Goal: Task Accomplishment & Management: Use online tool/utility

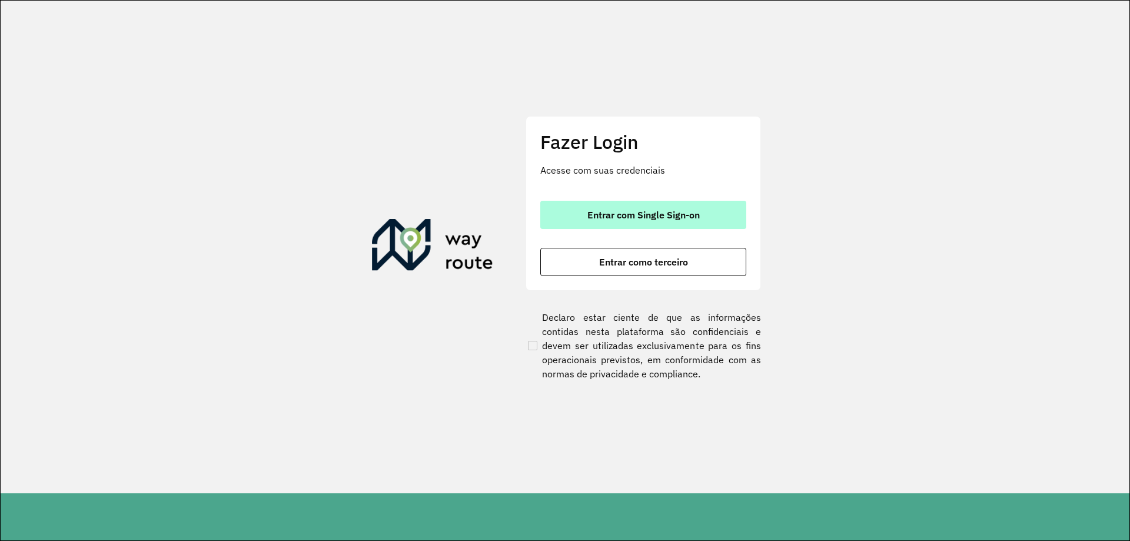
click at [630, 221] on button "Entrar com Single Sign-on" at bounding box center [643, 215] width 206 height 28
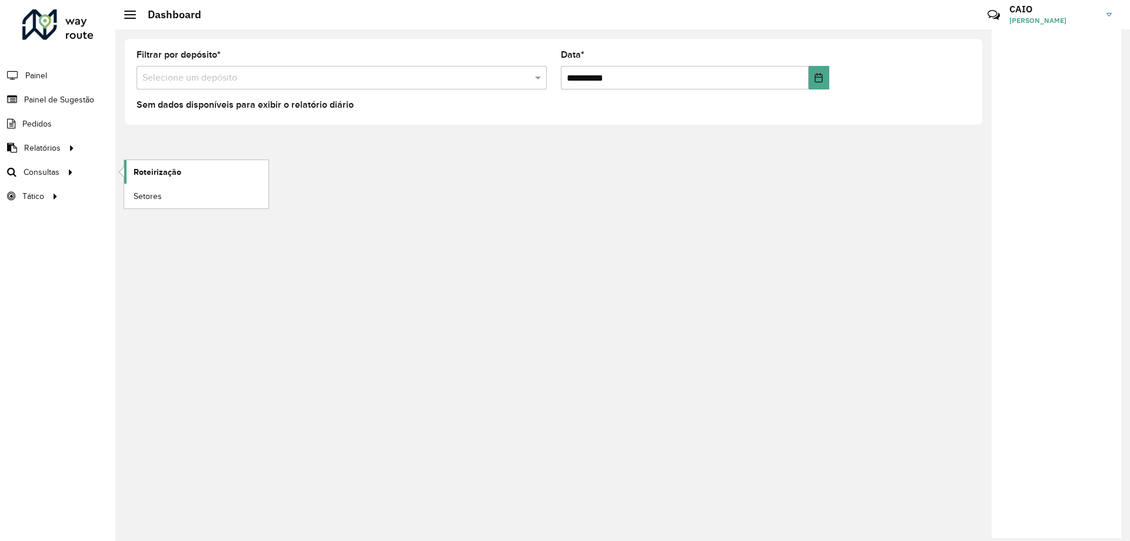
click at [154, 178] on span "Roteirização" at bounding box center [158, 172] width 48 height 12
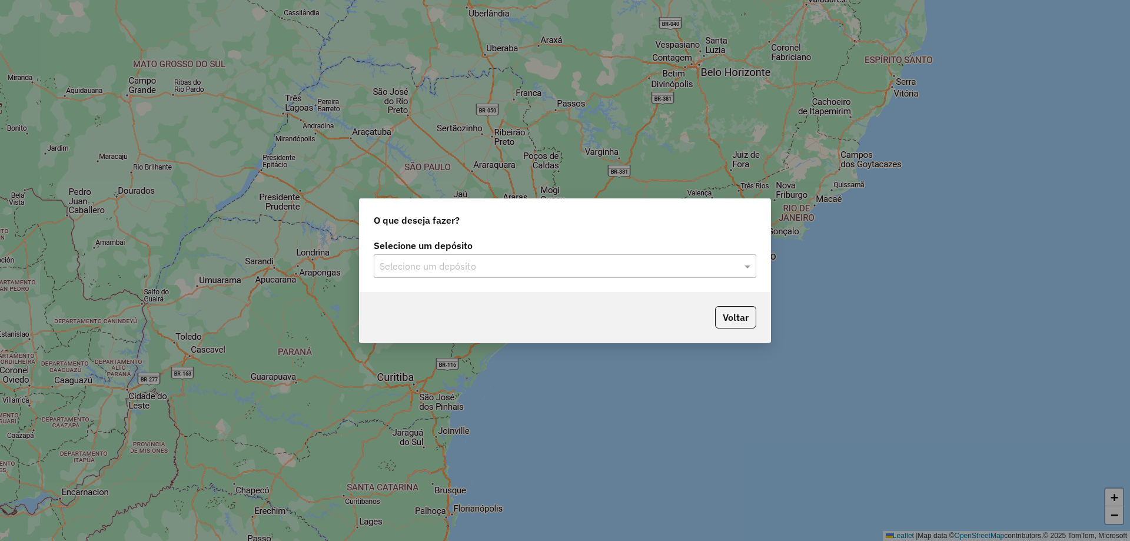
drag, startPoint x: 527, startPoint y: 265, endPoint x: 524, endPoint y: 260, distance: 6.1
click at [527, 265] on input "text" at bounding box center [553, 267] width 347 height 14
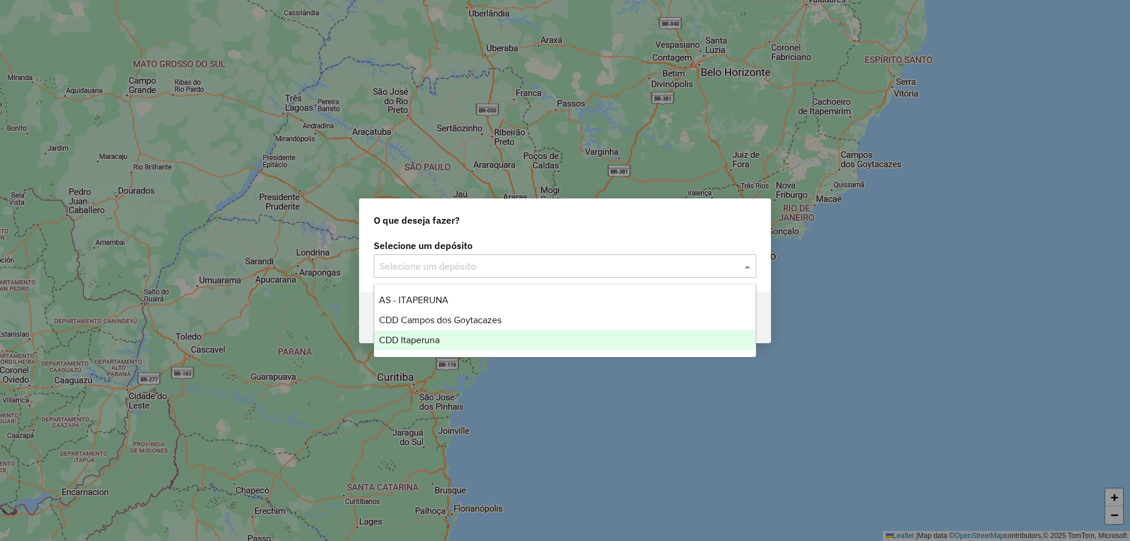
click at [431, 340] on span "CDD Itaperuna" at bounding box center [409, 340] width 61 height 10
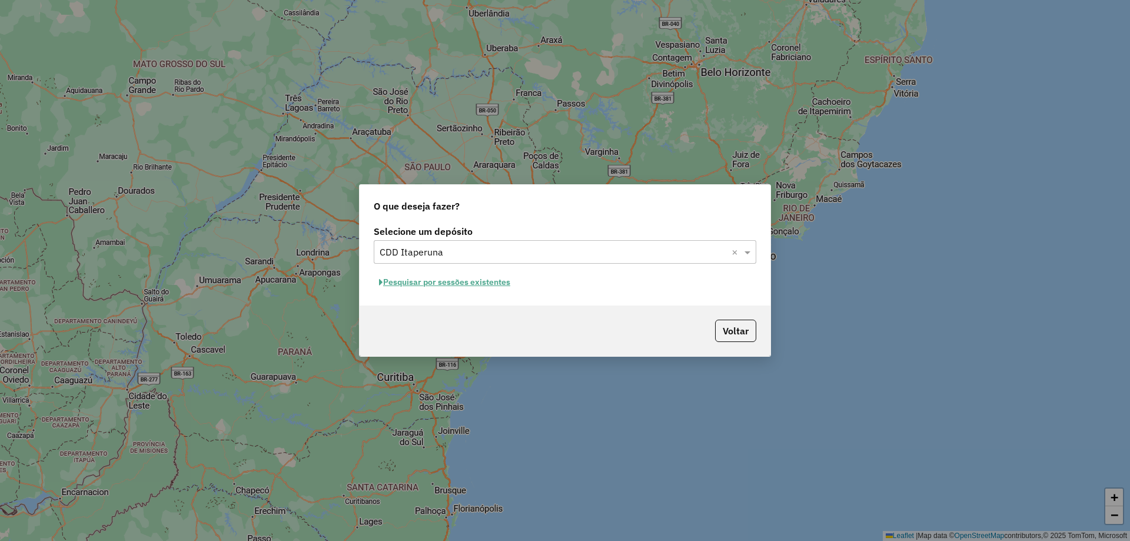
click at [446, 285] on button "Pesquisar por sessões existentes" at bounding box center [445, 282] width 142 height 18
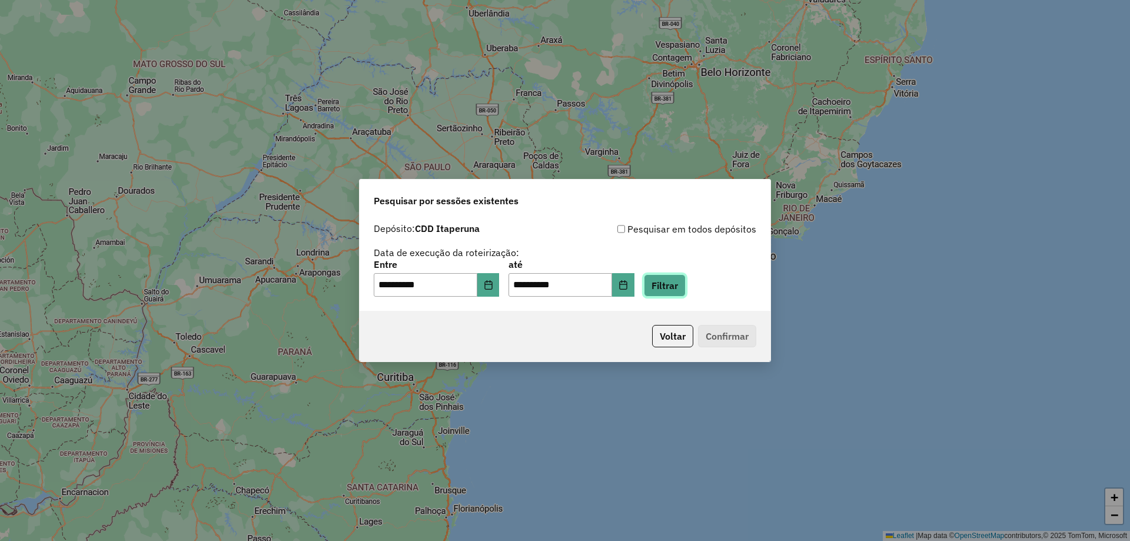
click at [686, 290] on button "Filtrar" at bounding box center [665, 285] width 42 height 22
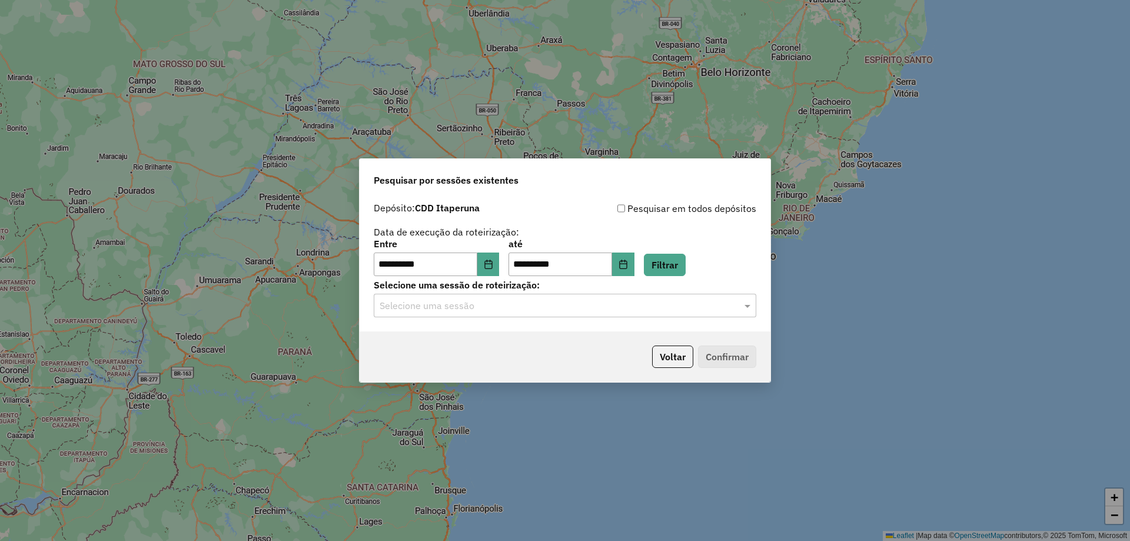
click at [529, 306] on input "text" at bounding box center [553, 306] width 347 height 14
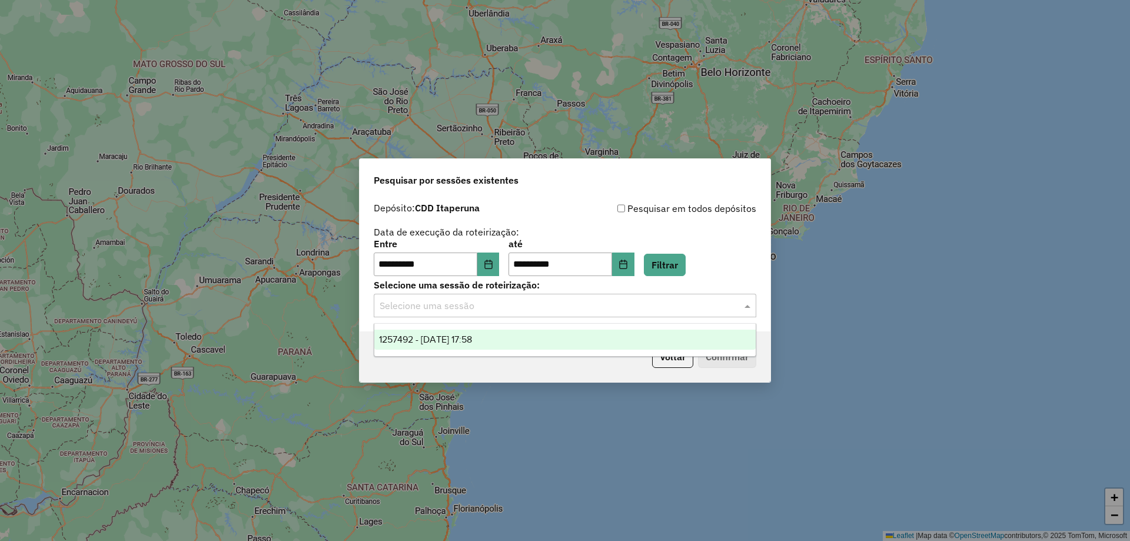
click at [472, 337] on span "1257492 - 02/09/2025 17:58" at bounding box center [425, 339] width 93 height 10
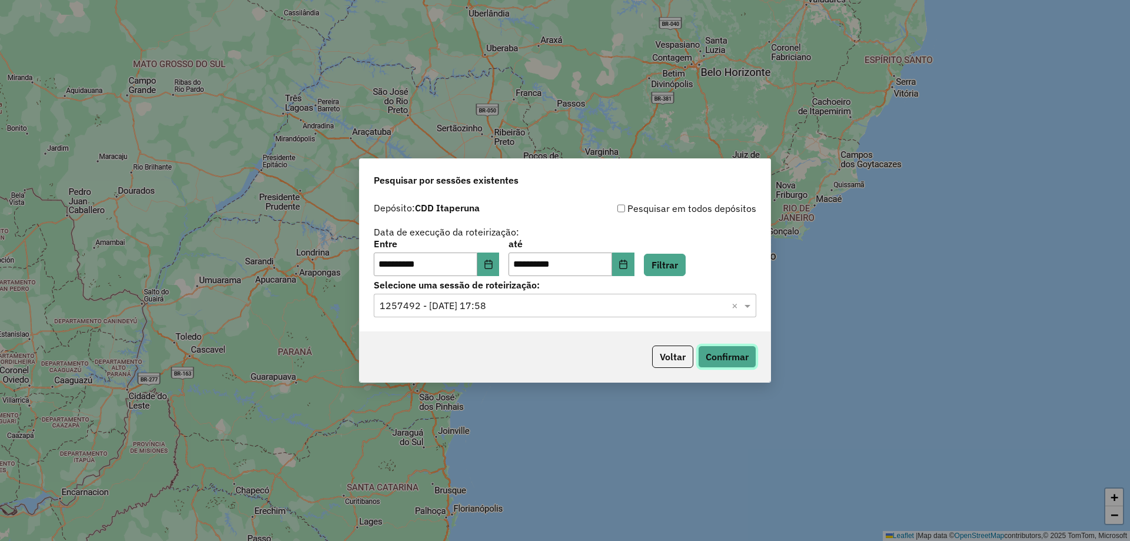
click at [755, 354] on button "Confirmar" at bounding box center [727, 357] width 58 height 22
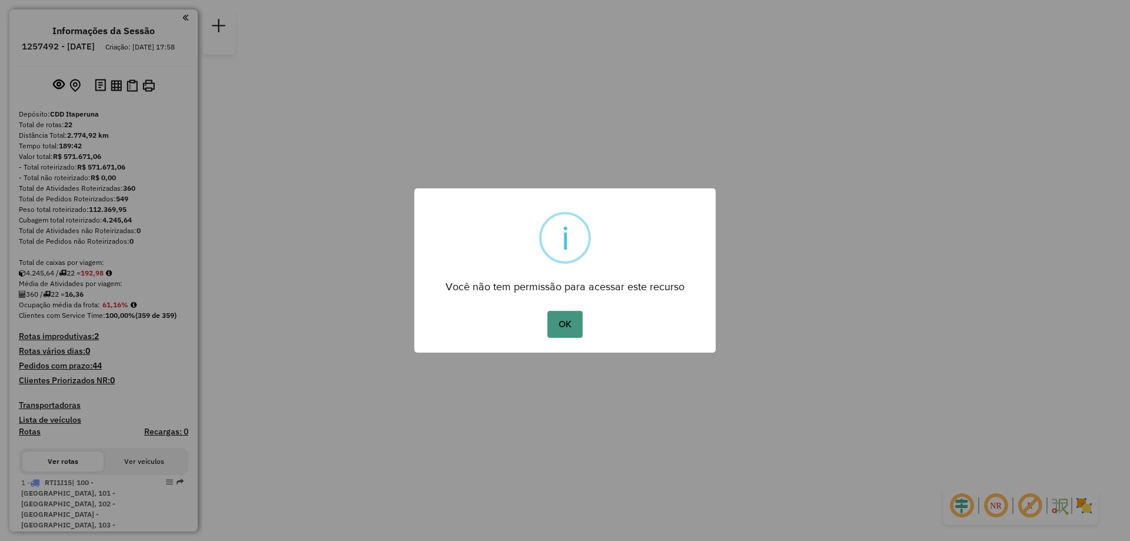
click at [579, 324] on button "OK" at bounding box center [564, 324] width 35 height 27
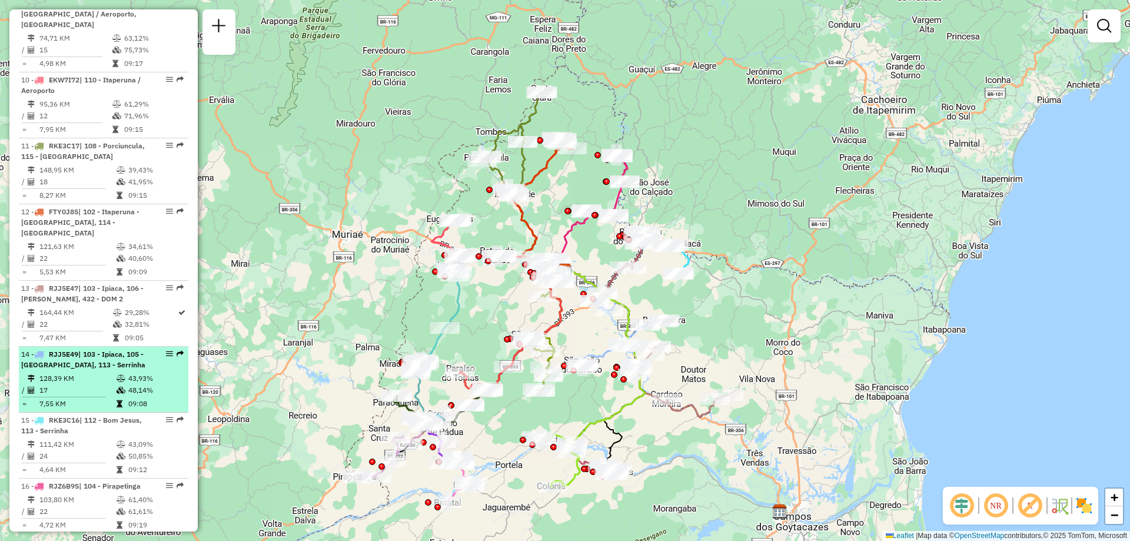
scroll to position [1118, 0]
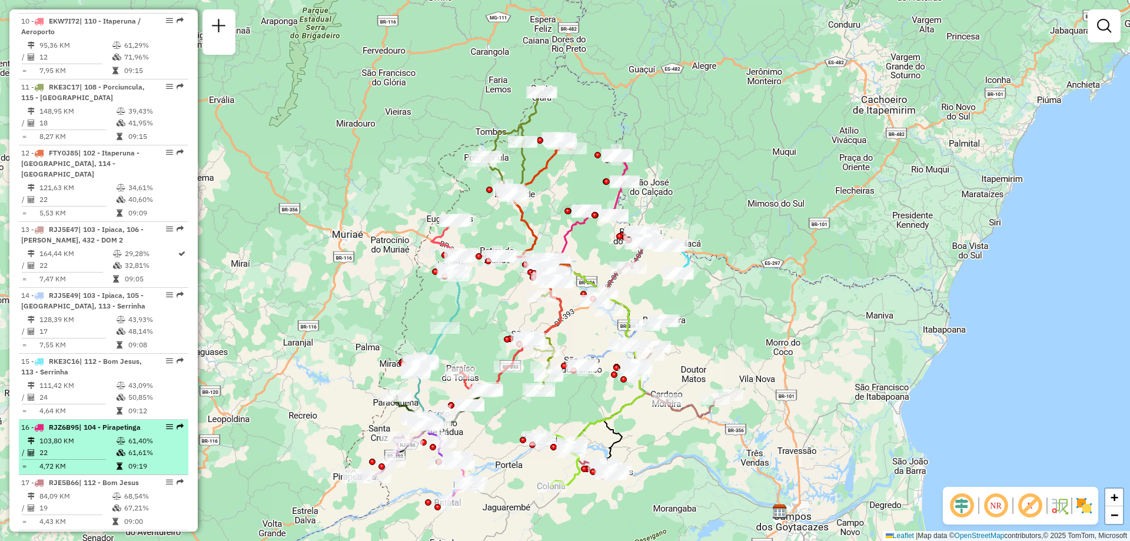
click at [95, 422] on div "16 - RJZ6B95 | 104 - Pirapetinga" at bounding box center [83, 427] width 125 height 11
select select "**********"
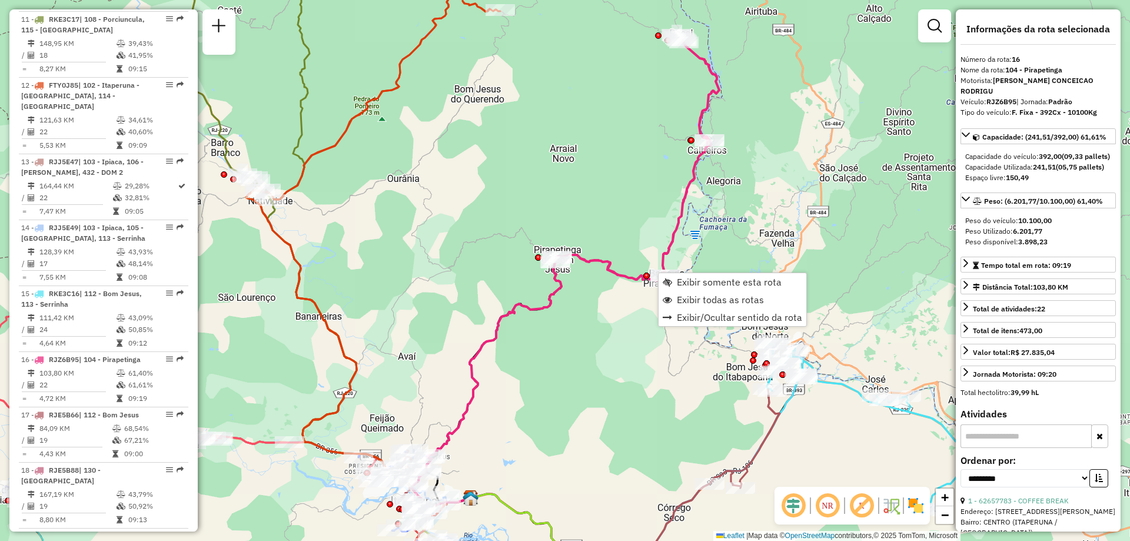
scroll to position [1403, 0]
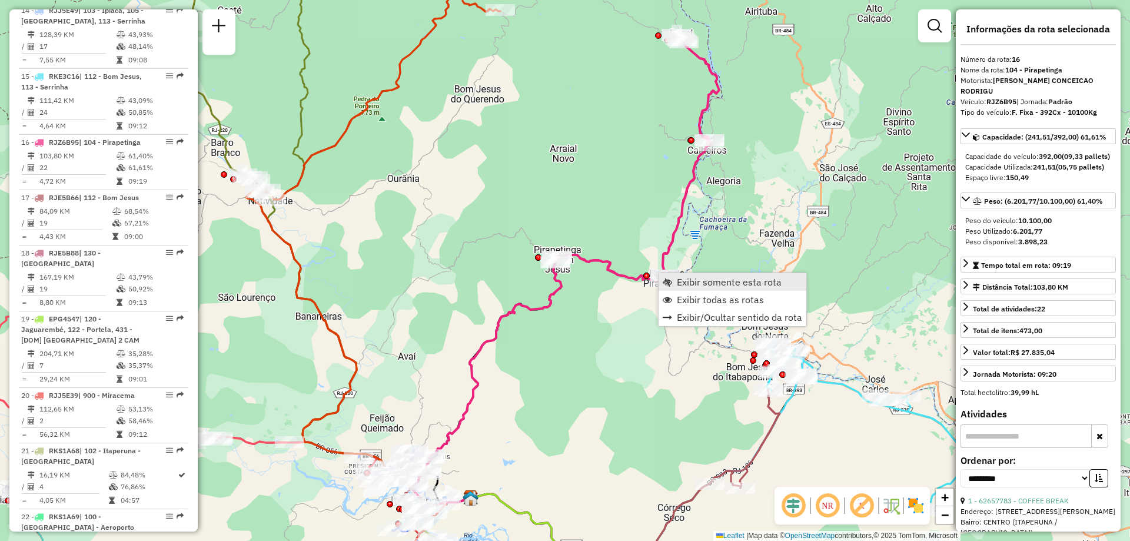
click at [721, 284] on span "Exibir somente esta rota" at bounding box center [729, 281] width 105 height 9
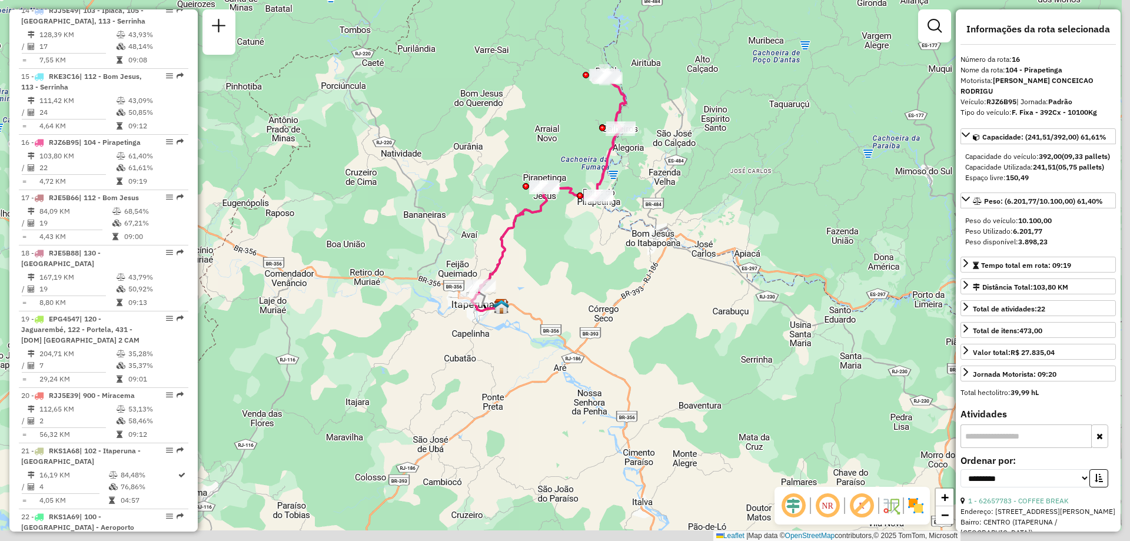
drag, startPoint x: 602, startPoint y: 243, endPoint x: 571, endPoint y: 189, distance: 61.7
click at [571, 189] on icon at bounding box center [549, 187] width 152 height 225
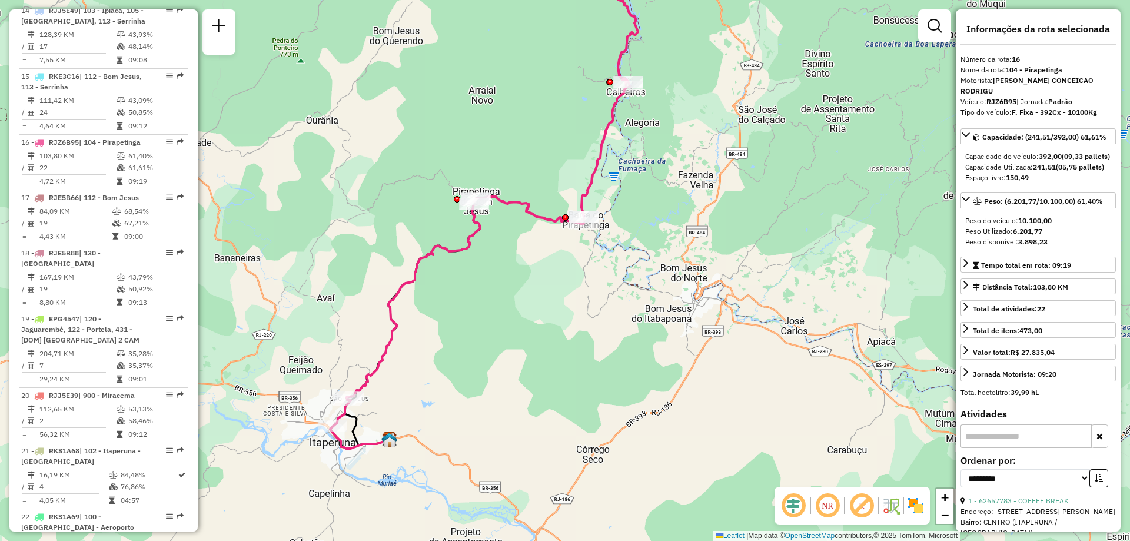
drag, startPoint x: 596, startPoint y: 273, endPoint x: 606, endPoint y: 307, distance: 35.2
click at [606, 307] on div "Janela de atendimento Grade de atendimento Capacidade Transportadoras Veículos …" at bounding box center [565, 270] width 1130 height 541
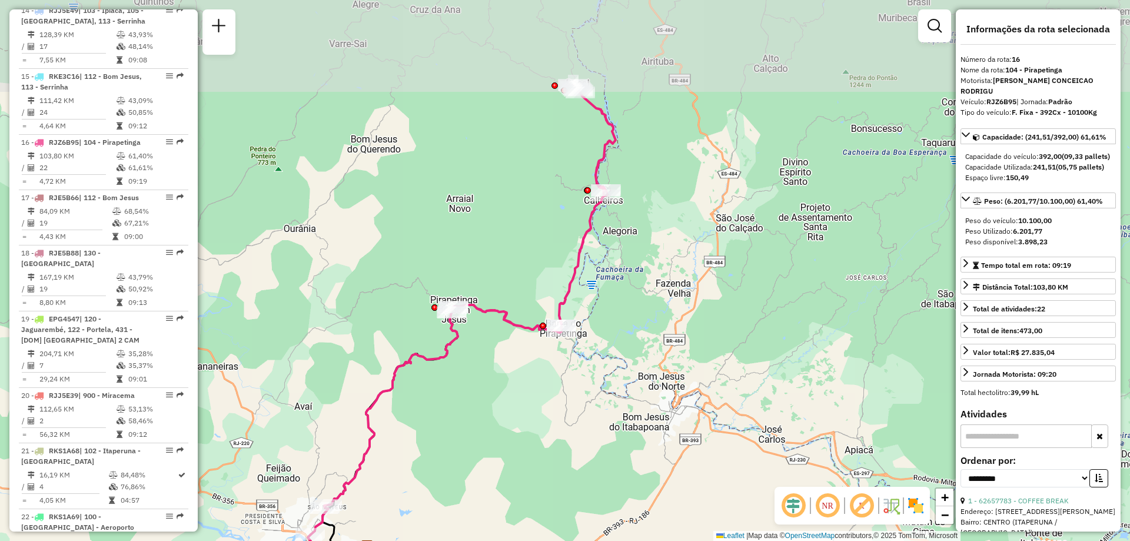
drag, startPoint x: 753, startPoint y: 133, endPoint x: 732, endPoint y: 236, distance: 105.0
click at [732, 236] on div "Janela de atendimento Grade de atendimento Capacidade Transportadoras Veículos …" at bounding box center [565, 270] width 1130 height 541
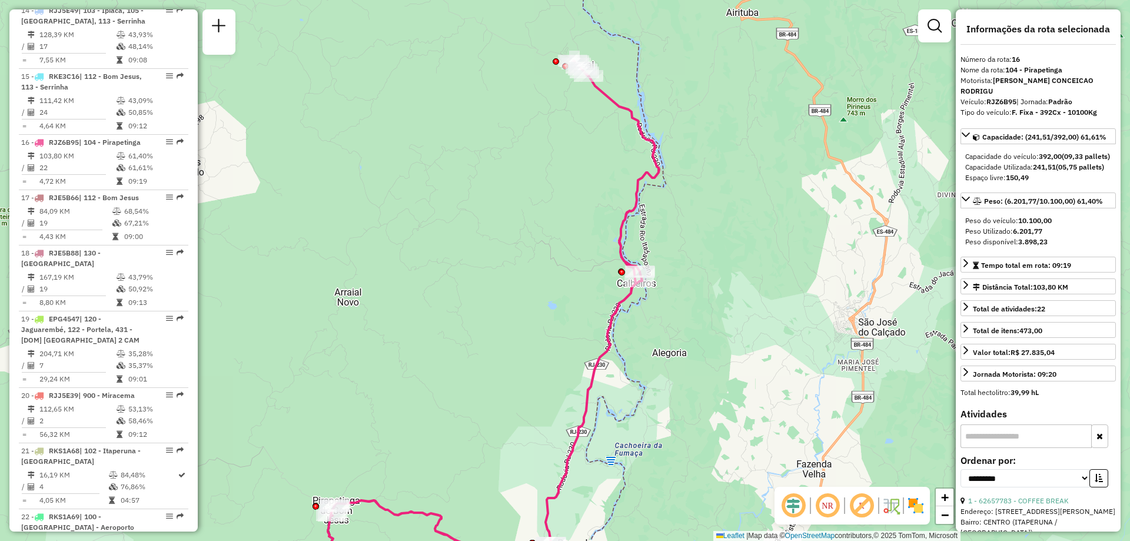
drag, startPoint x: 566, startPoint y: 128, endPoint x: 580, endPoint y: 142, distance: 20.4
click at [580, 142] on div "Janela de atendimento Grade de atendimento Capacidade Transportadoras Veículos …" at bounding box center [565, 270] width 1130 height 541
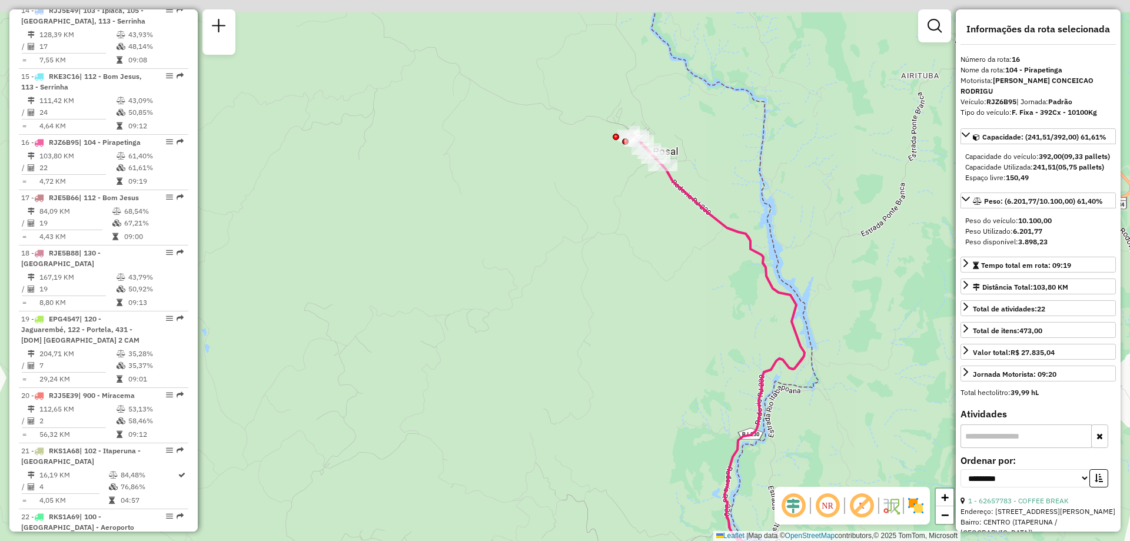
drag, startPoint x: 573, startPoint y: 174, endPoint x: 593, endPoint y: 211, distance: 42.1
click at [594, 240] on div "Janela de atendimento Grade de atendimento Capacidade Transportadoras Veículos …" at bounding box center [565, 270] width 1130 height 541
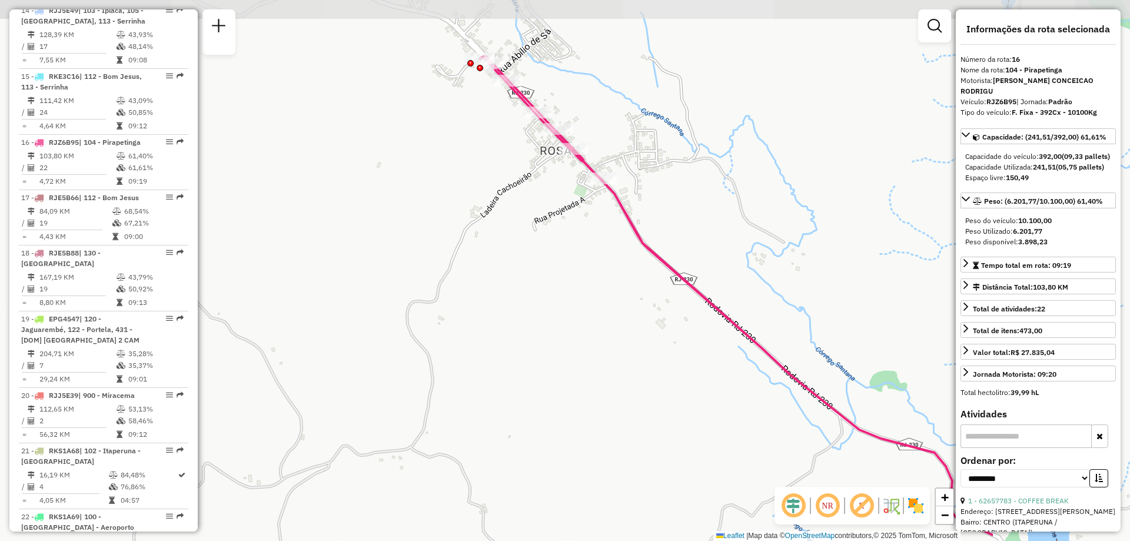
drag, startPoint x: 764, startPoint y: 138, endPoint x: 514, endPoint y: 247, distance: 273.1
click at [514, 247] on div "Janela de atendimento Grade de atendimento Capacidade Transportadoras Veículos …" at bounding box center [565, 270] width 1130 height 541
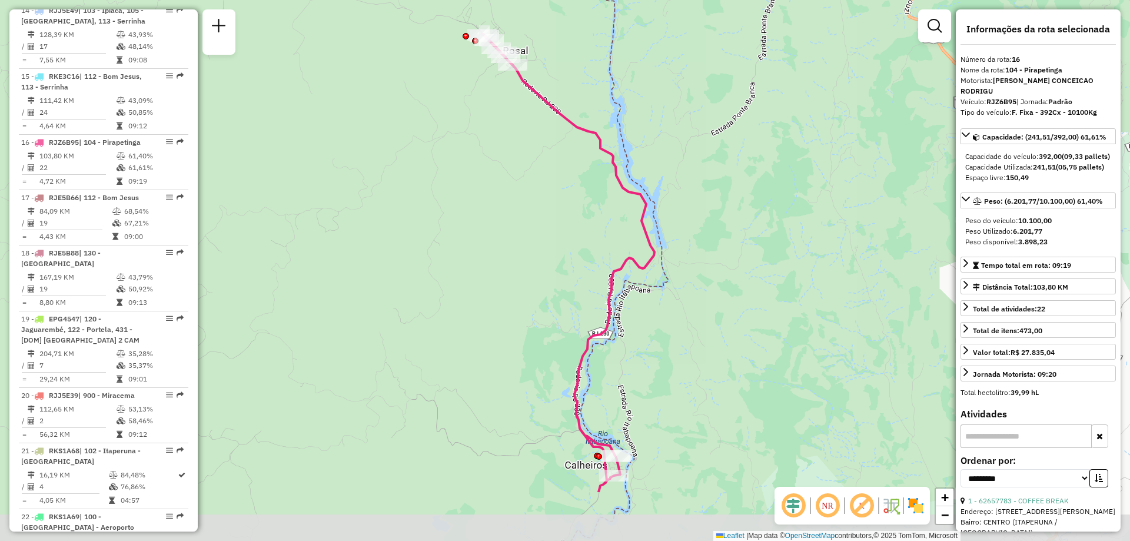
drag, startPoint x: 528, startPoint y: 155, endPoint x: 505, endPoint y: 89, distance: 69.3
click at [505, 89] on div "Janela de atendimento Grade de atendimento Capacidade Transportadoras Veículos …" at bounding box center [565, 270] width 1130 height 541
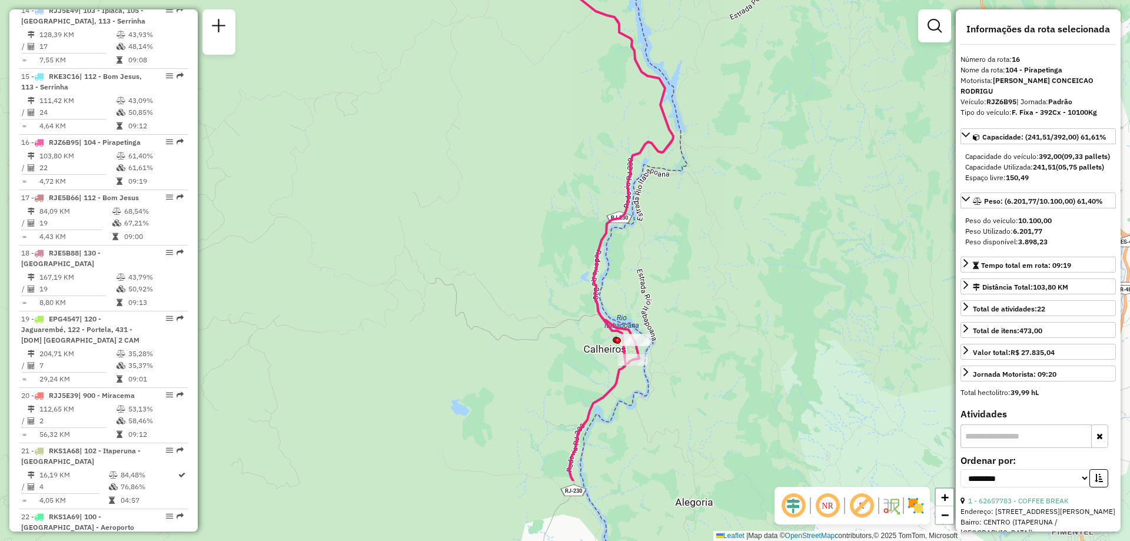
drag, startPoint x: 587, startPoint y: 227, endPoint x: 606, endPoint y: 111, distance: 117.6
click at [606, 111] on div "Janela de atendimento Grade de atendimento Capacidade Transportadoras Veículos …" at bounding box center [565, 270] width 1130 height 541
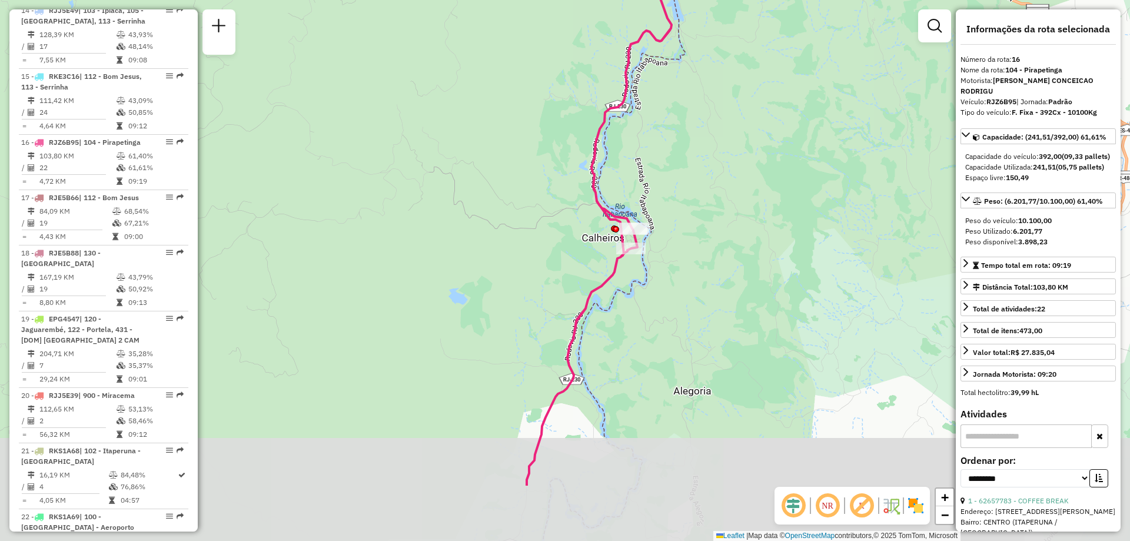
drag, startPoint x: 596, startPoint y: 258, endPoint x: 600, endPoint y: 118, distance: 140.1
click at [600, 118] on icon at bounding box center [599, 160] width 145 height 649
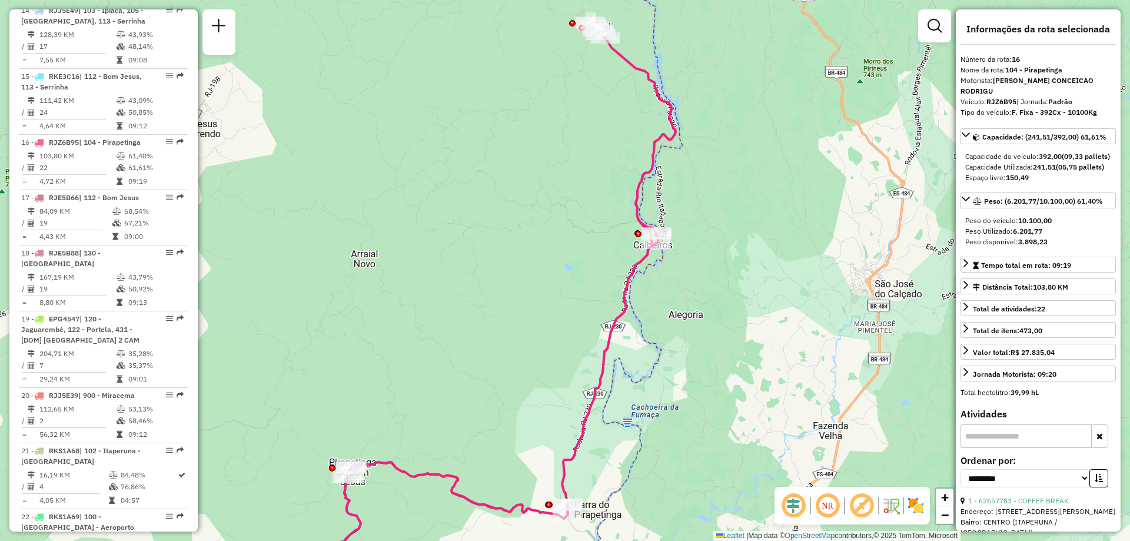
drag, startPoint x: 655, startPoint y: 267, endPoint x: 677, endPoint y: 158, distance: 111.7
click at [677, 158] on div "Rota 16 - Placa RJZ6B95 62642806 - MAGNO CAMPOS DE OLIV Janela de atendimento G…" at bounding box center [565, 270] width 1130 height 541
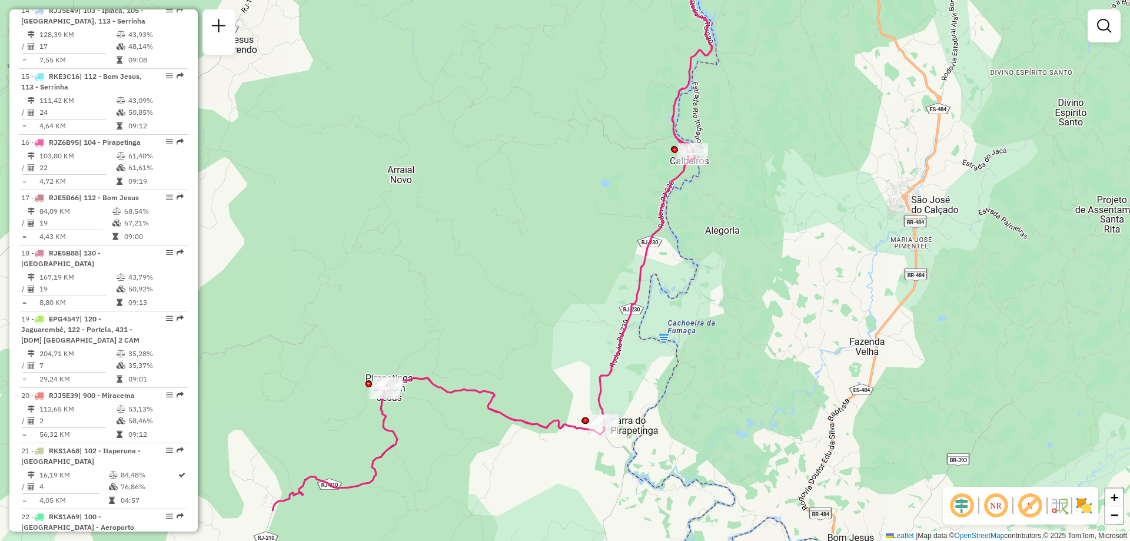
drag, startPoint x: 652, startPoint y: 369, endPoint x: 676, endPoint y: 305, distance: 68.5
click at [676, 305] on div "Janela de atendimento Grade de atendimento Capacidade Transportadoras Veículos …" at bounding box center [565, 270] width 1130 height 541
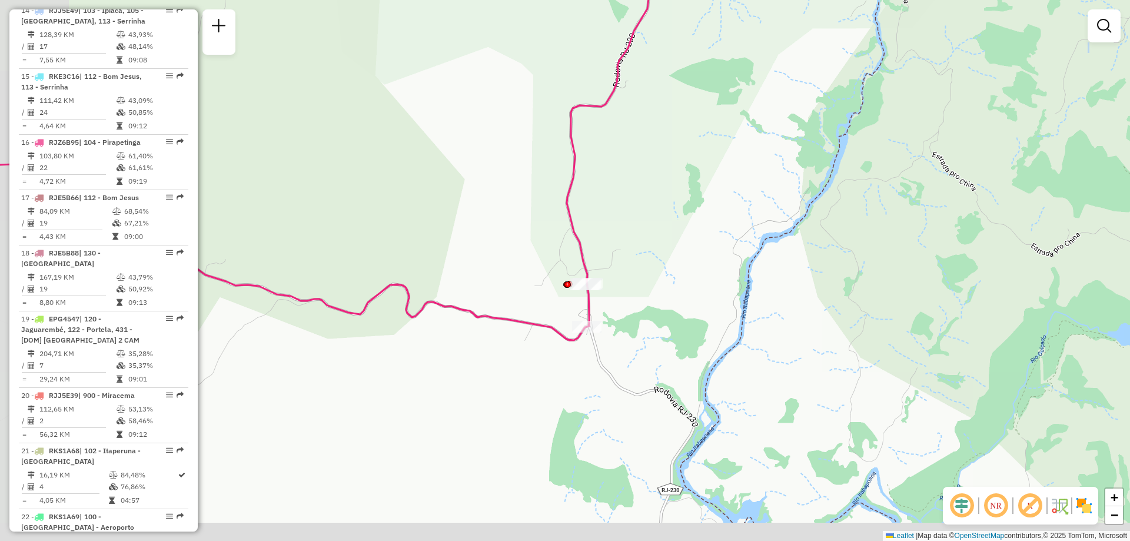
drag, startPoint x: 604, startPoint y: 418, endPoint x: 717, endPoint y: 257, distance: 196.9
click at [717, 257] on div "Janela de atendimento Grade de atendimento Capacidade Transportadoras Veículos …" at bounding box center [565, 270] width 1130 height 541
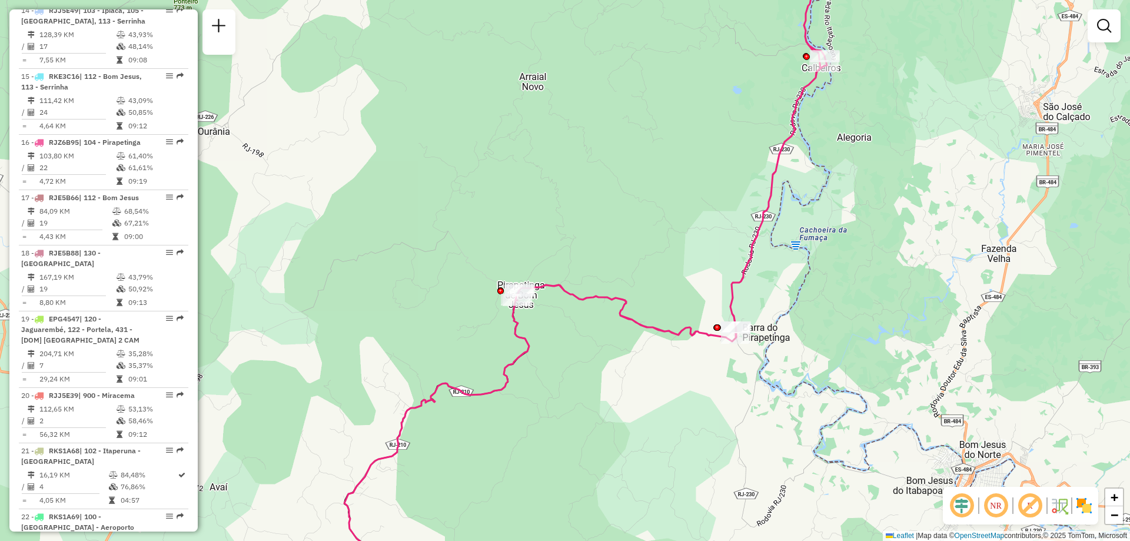
drag, startPoint x: 467, startPoint y: 338, endPoint x: 678, endPoint y: 354, distance: 211.9
click at [678, 354] on div "Janela de atendimento Grade de atendimento Capacidade Transportadoras Veículos …" at bounding box center [565, 270] width 1130 height 541
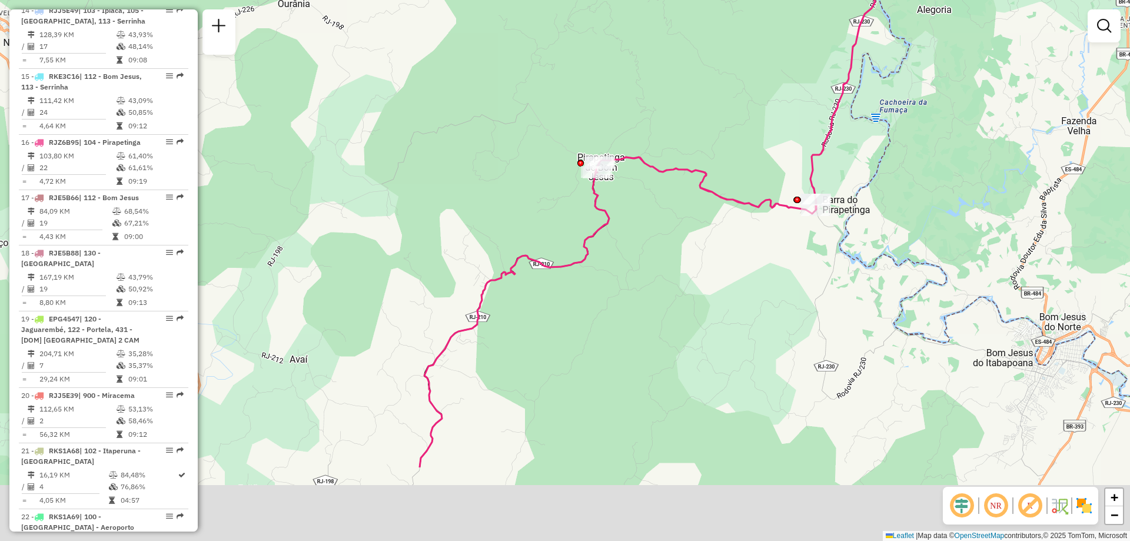
drag, startPoint x: 622, startPoint y: 327, endPoint x: 672, endPoint y: 221, distance: 117.4
click at [682, 240] on div "Janela de atendimento Grade de atendimento Capacidade Transportadoras Veículos …" at bounding box center [565, 270] width 1130 height 541
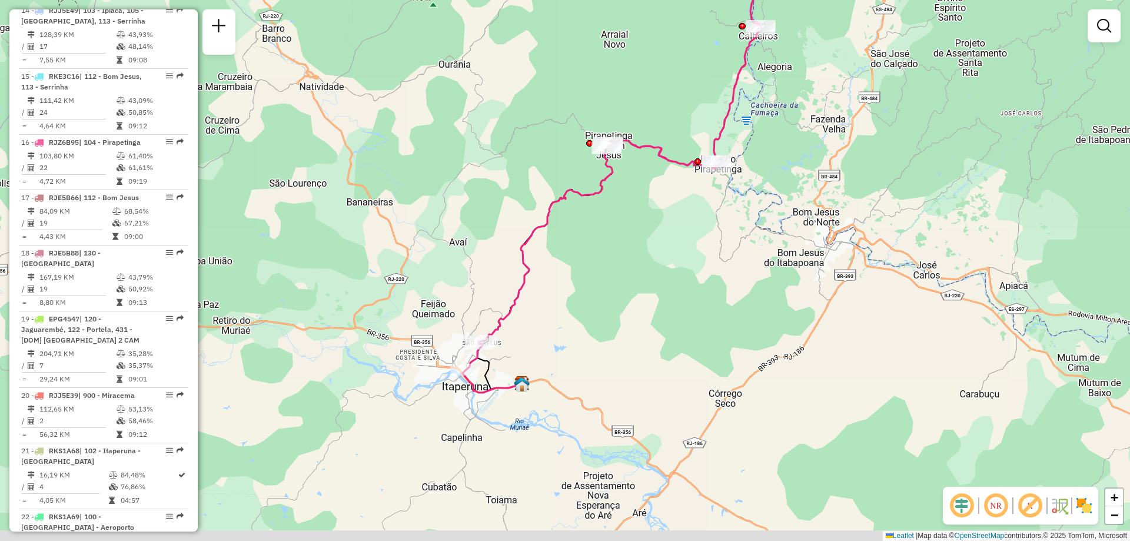
drag, startPoint x: 573, startPoint y: 299, endPoint x: 593, endPoint y: 234, distance: 67.8
click at [593, 234] on div "Janela de atendimento Grade de atendimento Capacidade Transportadoras Veículos …" at bounding box center [565, 270] width 1130 height 541
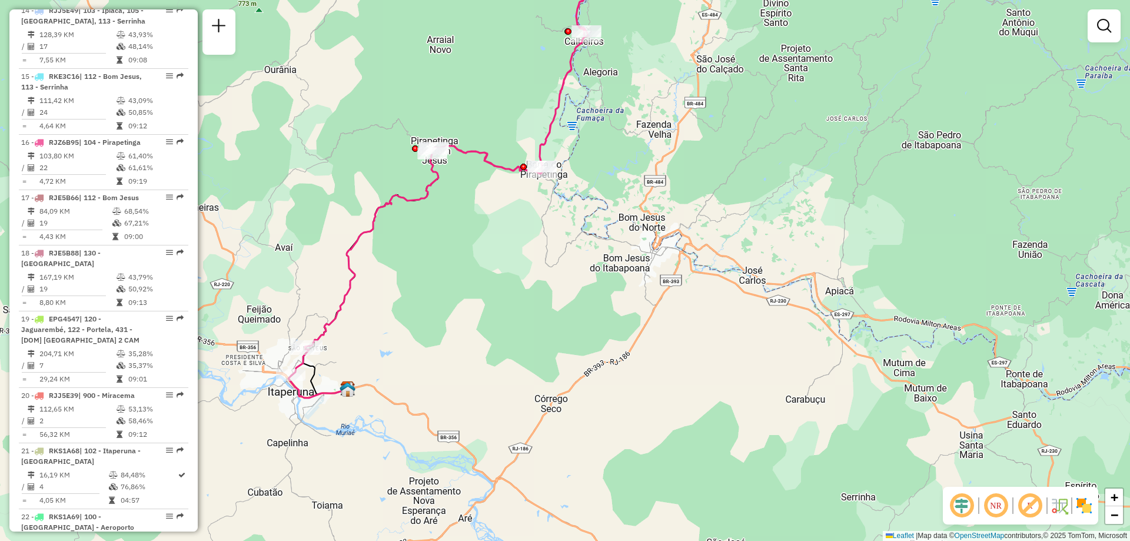
drag, startPoint x: 645, startPoint y: 290, endPoint x: 471, endPoint y: 295, distance: 174.3
click at [471, 295] on div "Janela de atendimento Grade de atendimento Capacidade Transportadoras Veículos …" at bounding box center [565, 270] width 1130 height 541
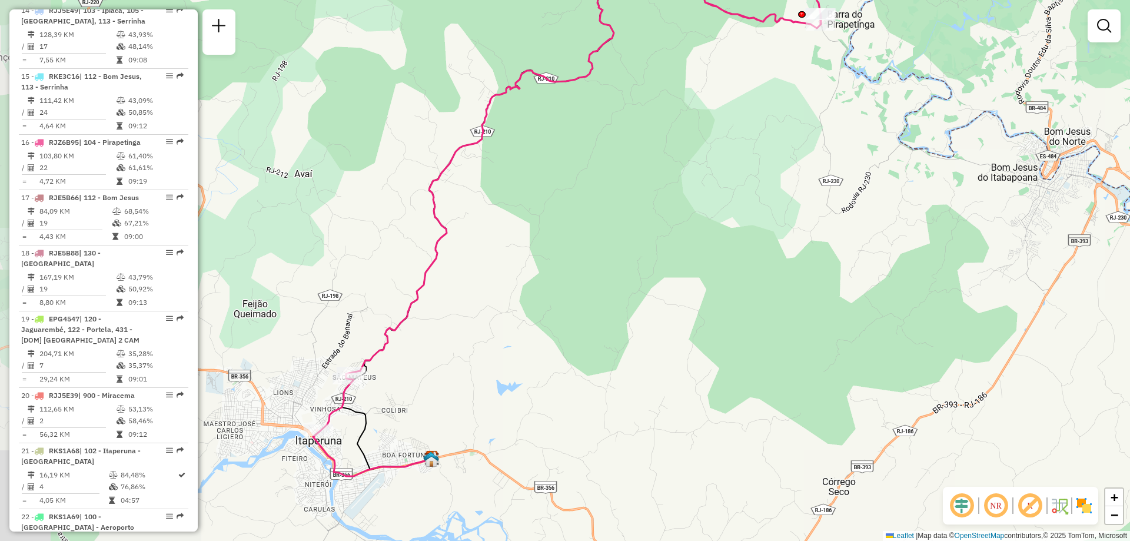
drag, startPoint x: 357, startPoint y: 319, endPoint x: 676, endPoint y: 260, distance: 323.9
click at [676, 260] on div "Janela de atendimento Grade de atendimento Capacidade Transportadoras Veículos …" at bounding box center [565, 270] width 1130 height 541
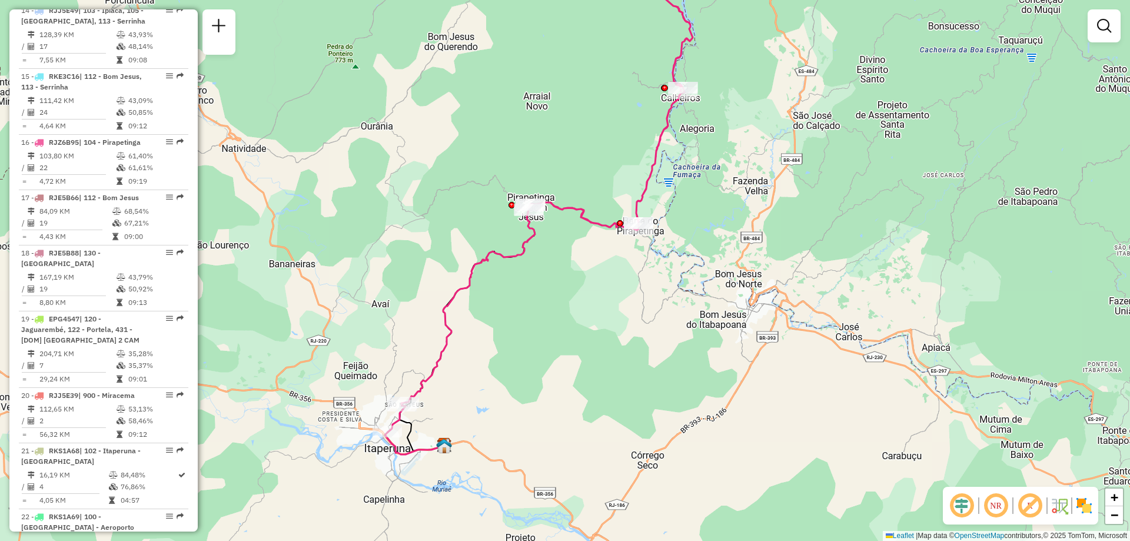
drag, startPoint x: 592, startPoint y: 258, endPoint x: 540, endPoint y: 301, distance: 66.8
click at [540, 301] on div "Janela de atendimento Grade de atendimento Capacidade Transportadoras Veículos …" at bounding box center [565, 270] width 1130 height 541
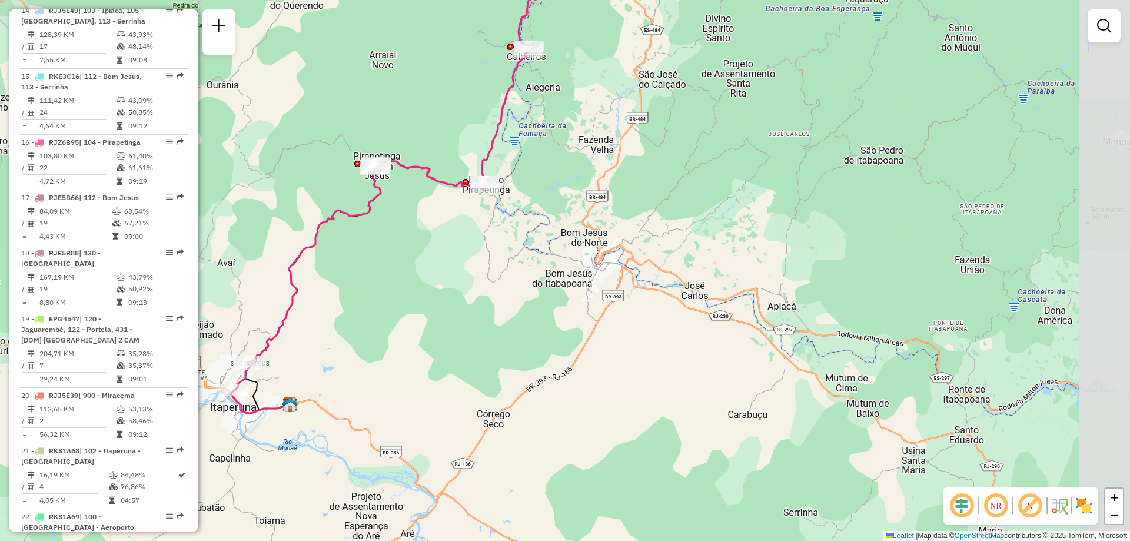
drag, startPoint x: 807, startPoint y: 279, endPoint x: 679, endPoint y: 228, distance: 137.9
click at [679, 228] on div "Janela de atendimento Grade de atendimento Capacidade Transportadoras Veículos …" at bounding box center [565, 270] width 1130 height 541
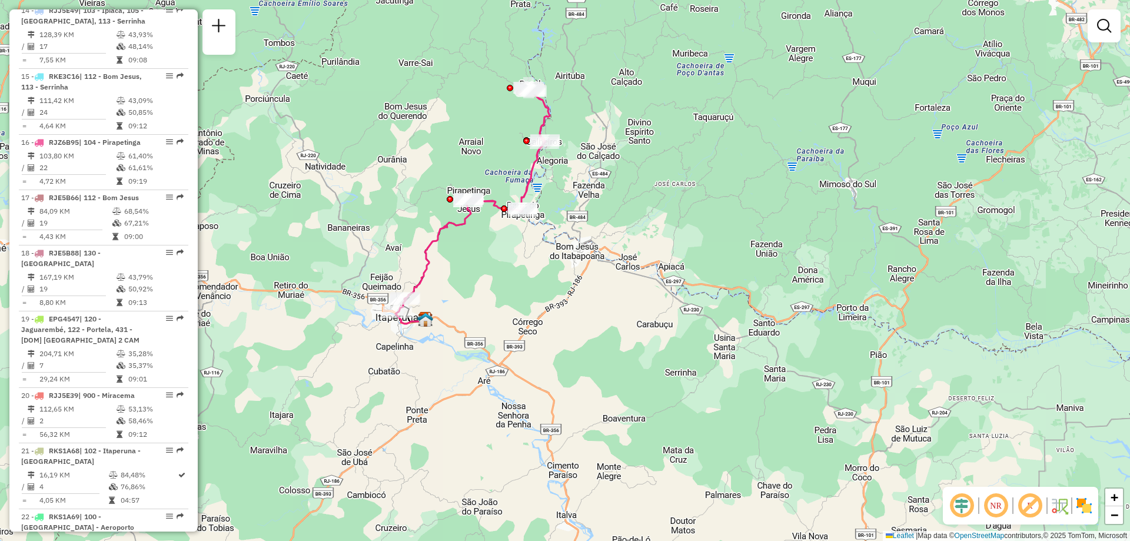
drag, startPoint x: 683, startPoint y: 216, endPoint x: 626, endPoint y: 218, distance: 57.7
click at [626, 218] on div "Janela de atendimento Grade de atendimento Capacidade Transportadoras Veículos …" at bounding box center [565, 270] width 1130 height 541
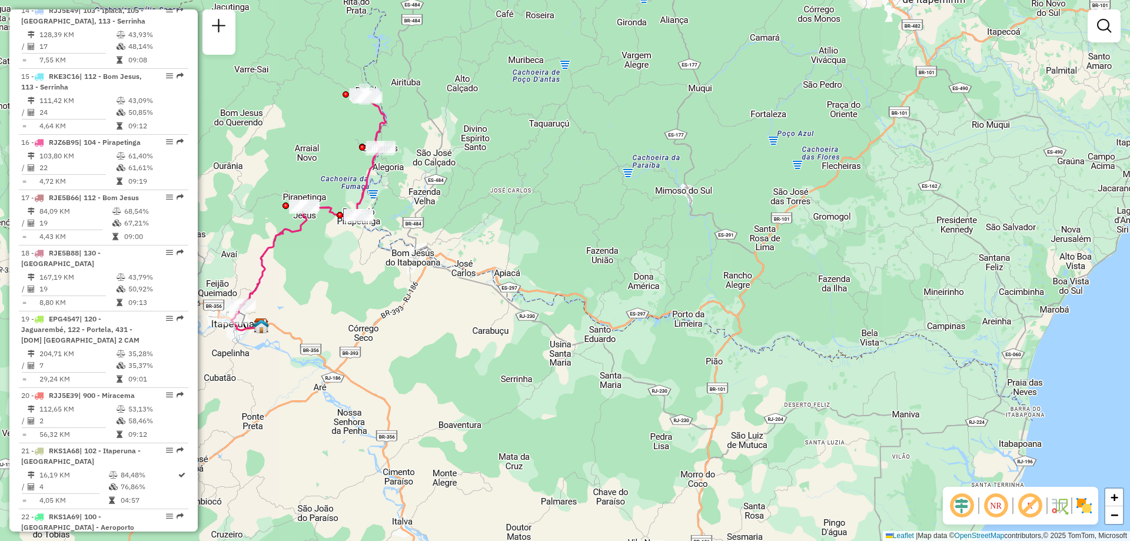
drag, startPoint x: 650, startPoint y: 185, endPoint x: 542, endPoint y: 185, distance: 108.3
click at [542, 185] on div "Janela de atendimento Grade de atendimento Capacidade Transportadoras Veículos …" at bounding box center [565, 270] width 1130 height 541
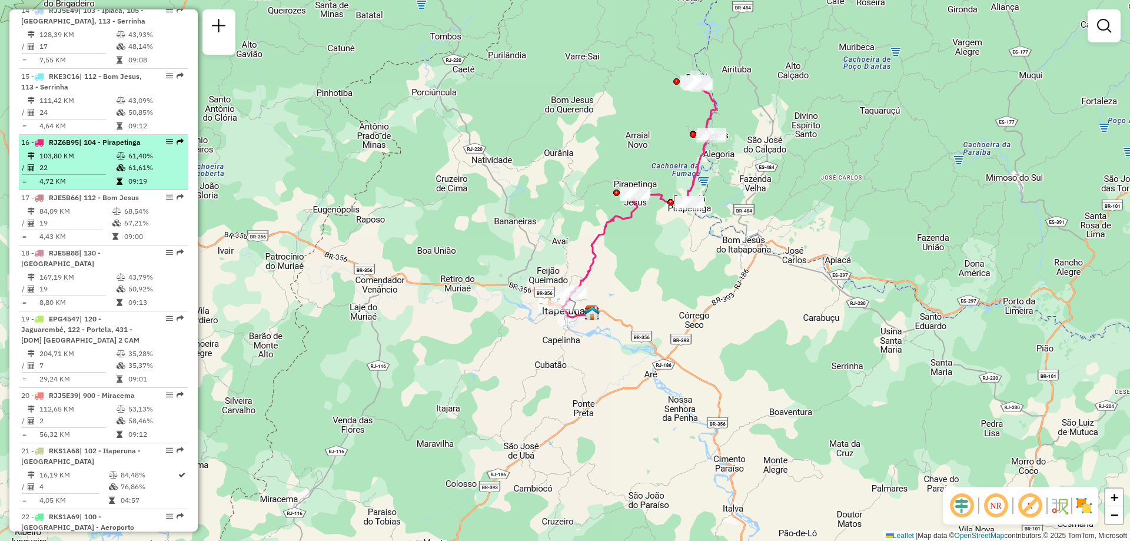
click at [92, 162] on td "22" at bounding box center [77, 168] width 77 height 12
select select "**********"
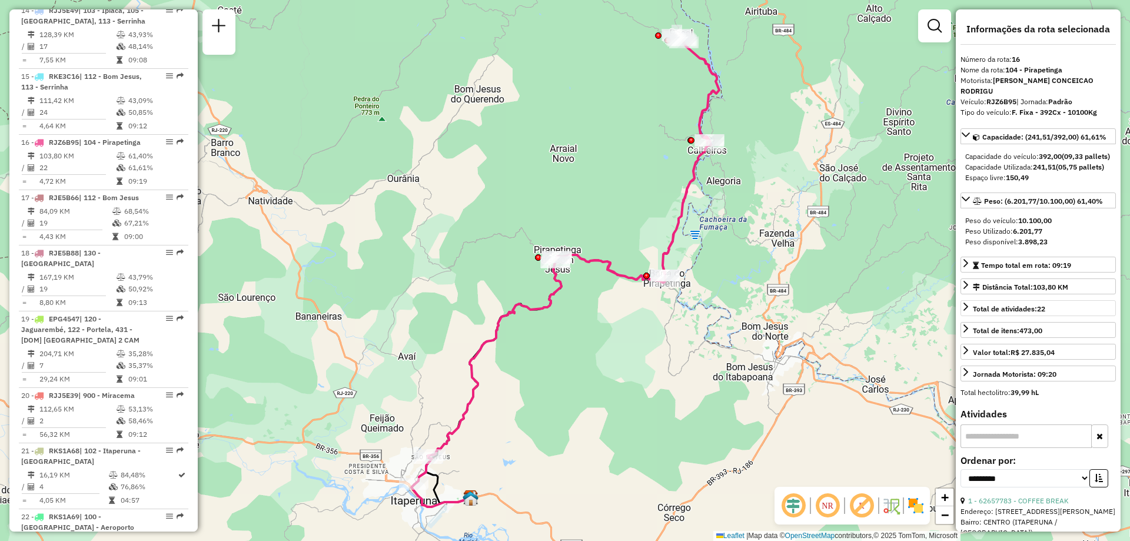
scroll to position [59, 0]
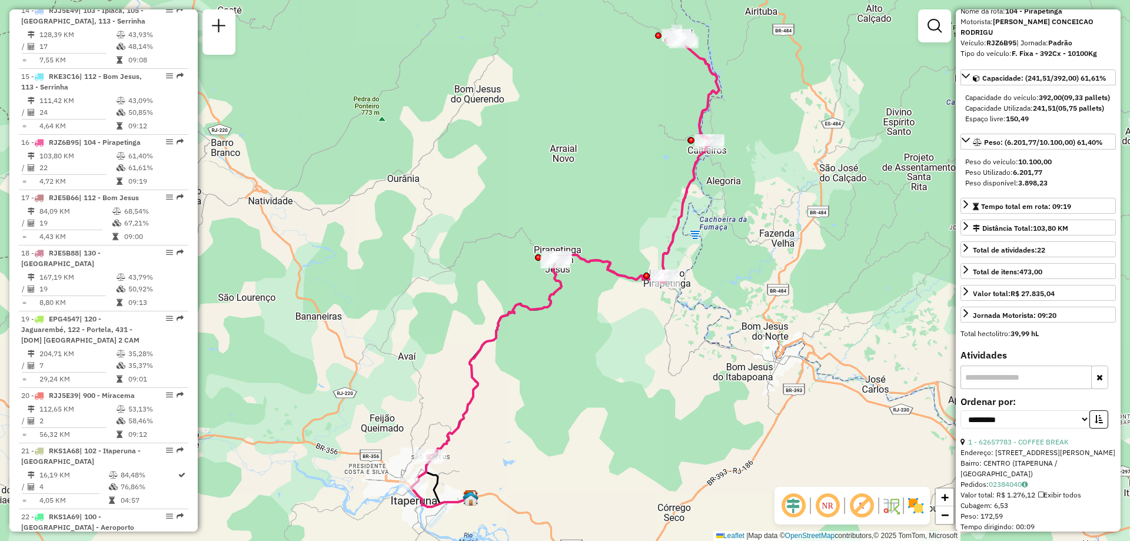
drag, startPoint x: 1058, startPoint y: 284, endPoint x: 1055, endPoint y: 257, distance: 26.7
click at [1055, 257] on div "Capacidade: (241,51/392,00) 61,61% Capacidade do veículo: 392,00 (09,33 pallets…" at bounding box center [1038, 198] width 155 height 258
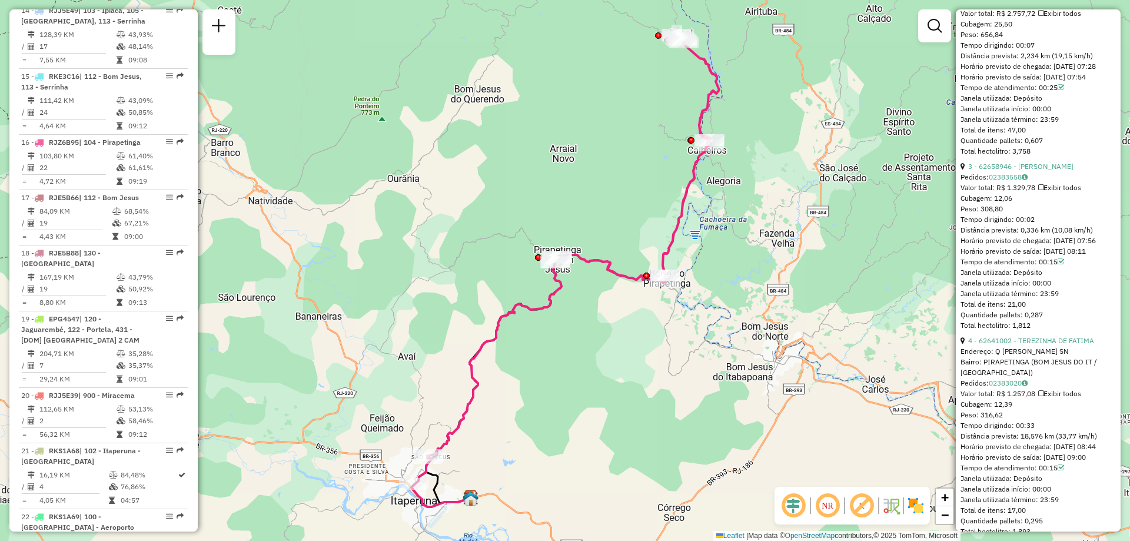
scroll to position [805, 0]
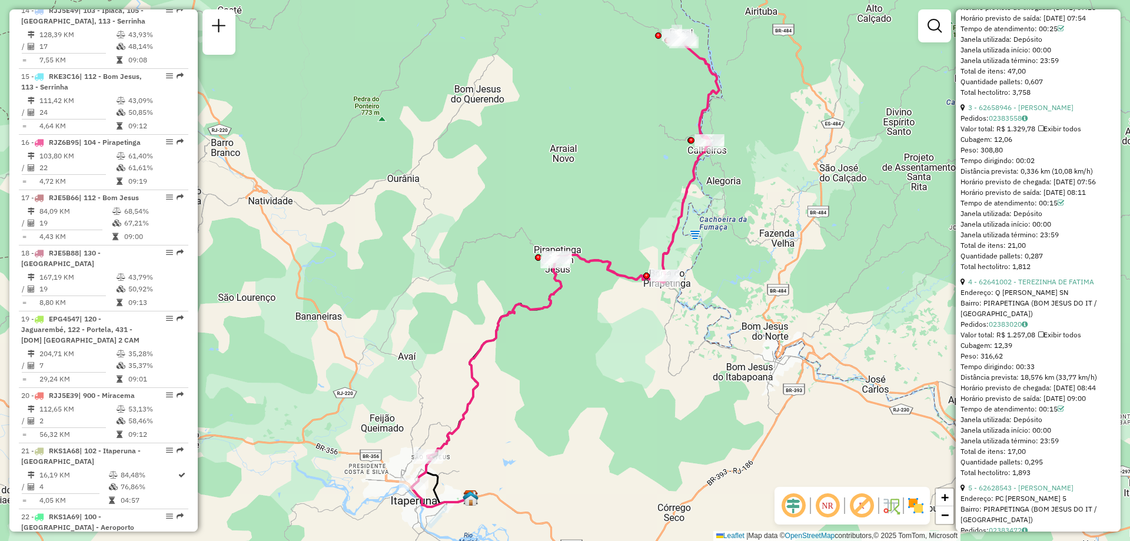
drag, startPoint x: 1062, startPoint y: 310, endPoint x: 1056, endPoint y: 276, distance: 34.1
click at [1056, 272] on div "3 - 62658946 - ROGERIO DA CONCEICaO ALVES Pedidos: 02383558 Valor total: R$ 1.3…" at bounding box center [1038, 187] width 155 height 170
click at [1095, 251] on div "Total de itens: 21,00" at bounding box center [1038, 245] width 155 height 11
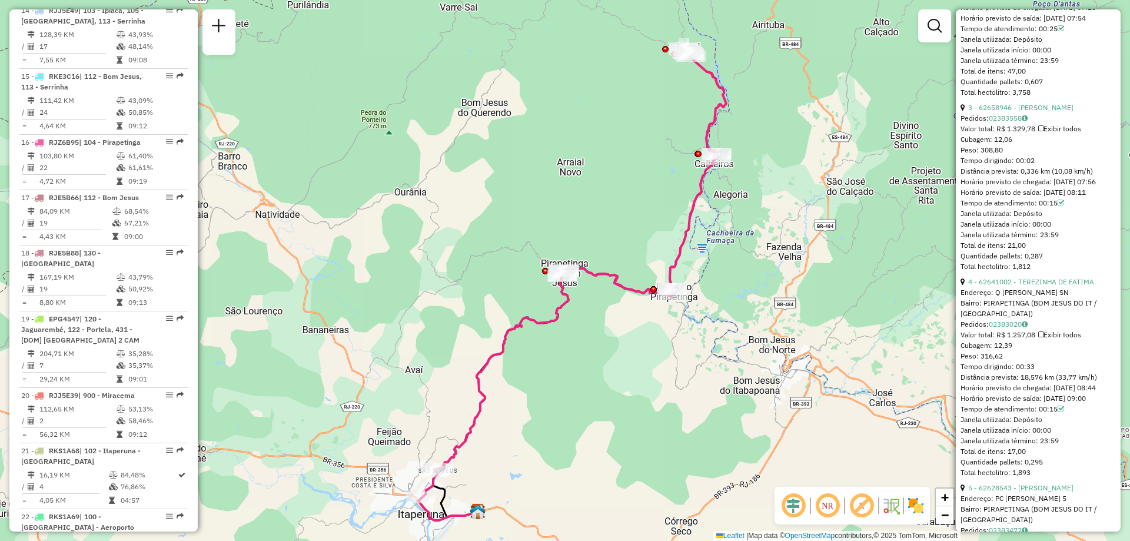
drag, startPoint x: 785, startPoint y: 267, endPoint x: 786, endPoint y: 255, distance: 11.8
click at [786, 255] on div "Janela de atendimento Grade de atendimento Capacidade Transportadoras Veículos …" at bounding box center [565, 270] width 1130 height 541
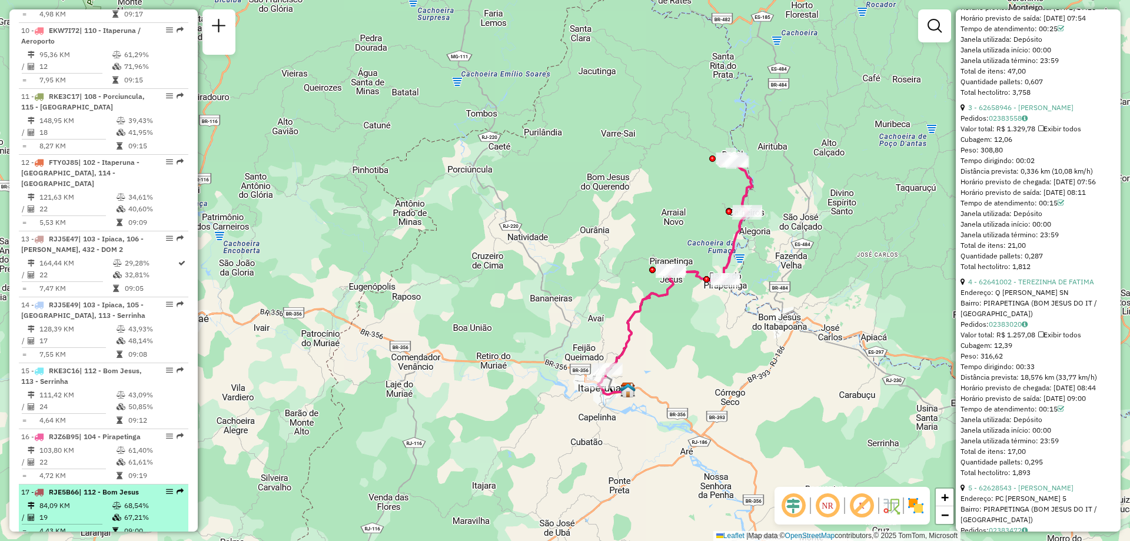
scroll to position [1168, 0]
